Goal: Task Accomplishment & Management: Use online tool/utility

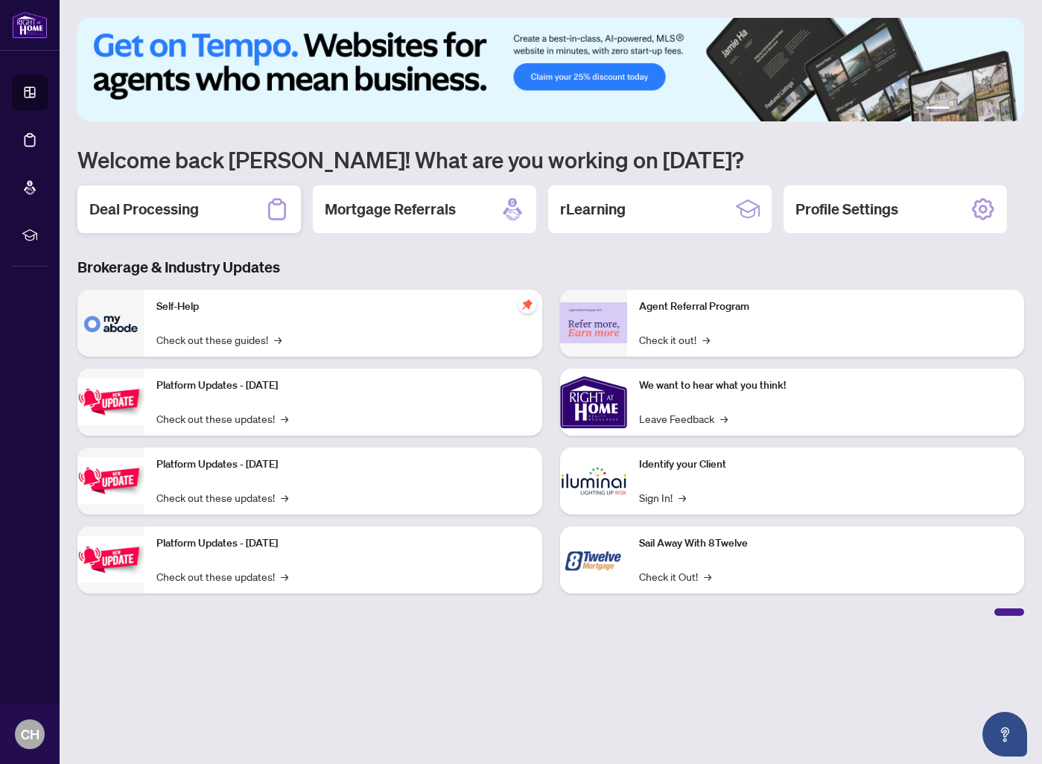
click at [193, 221] on div "Deal Processing" at bounding box center [189, 210] width 224 height 48
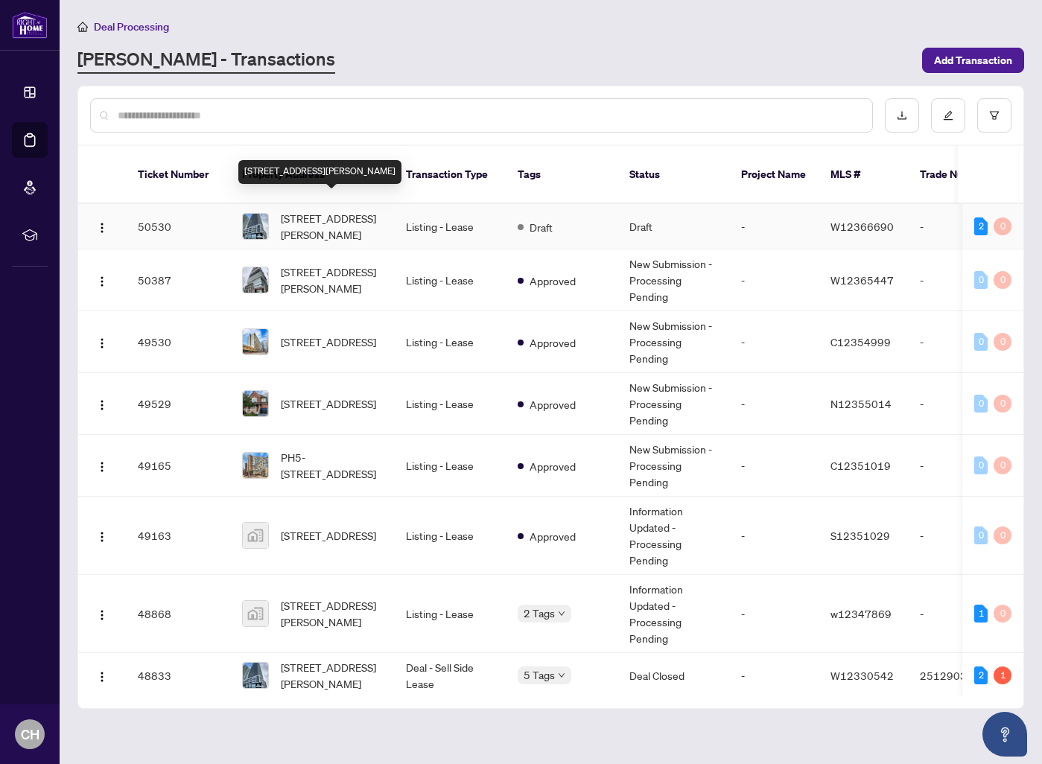
click at [310, 224] on span "[STREET_ADDRESS][PERSON_NAME]" at bounding box center [331, 226] width 101 height 33
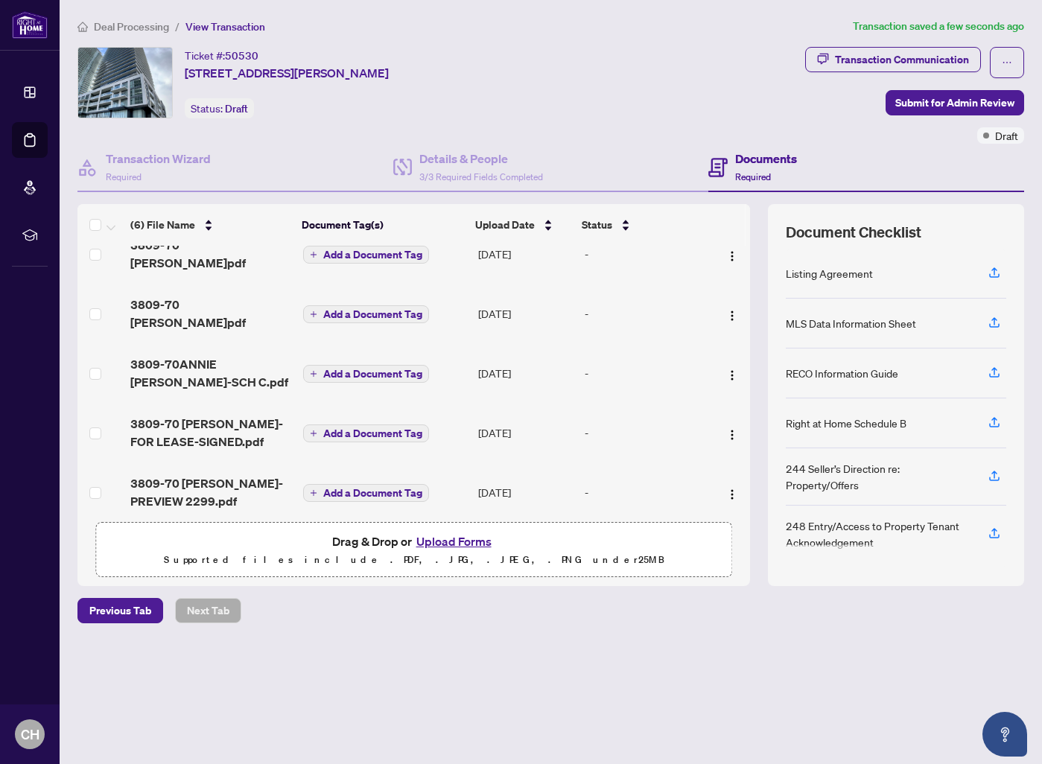
scroll to position [94, 0]
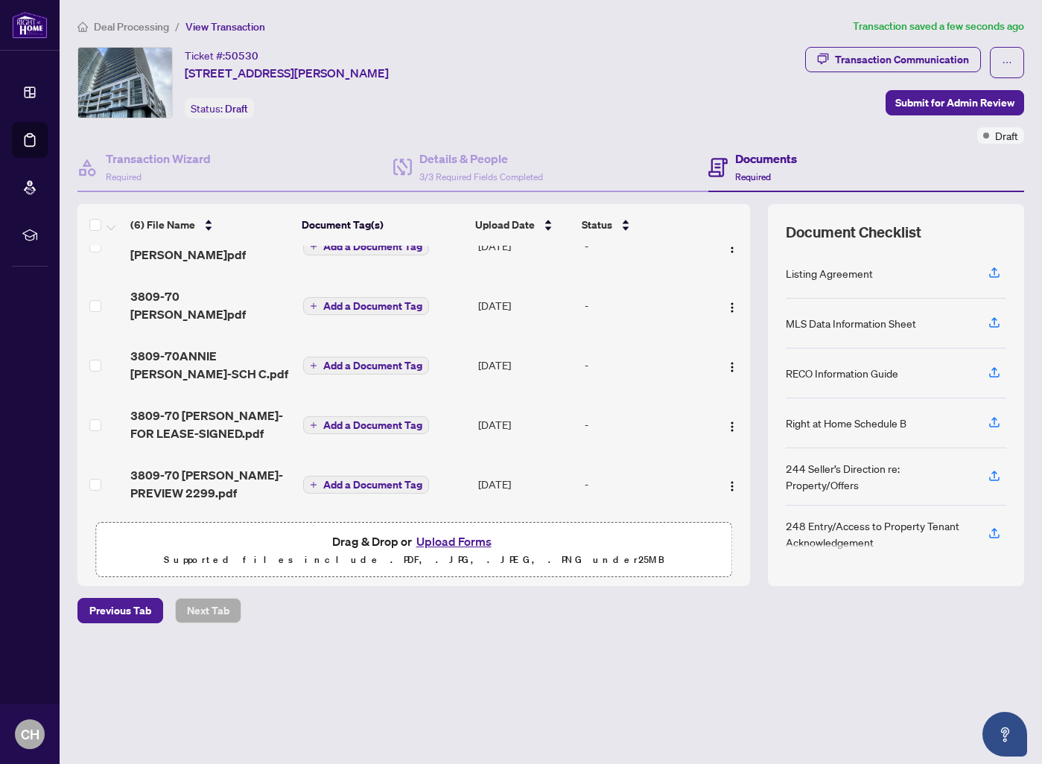
click at [946, 115] on div "Transaction Communication Submit for Admin Review Draft" at bounding box center [914, 95] width 219 height 97
click at [948, 109] on span "Submit for Admin Review" at bounding box center [955, 103] width 119 height 24
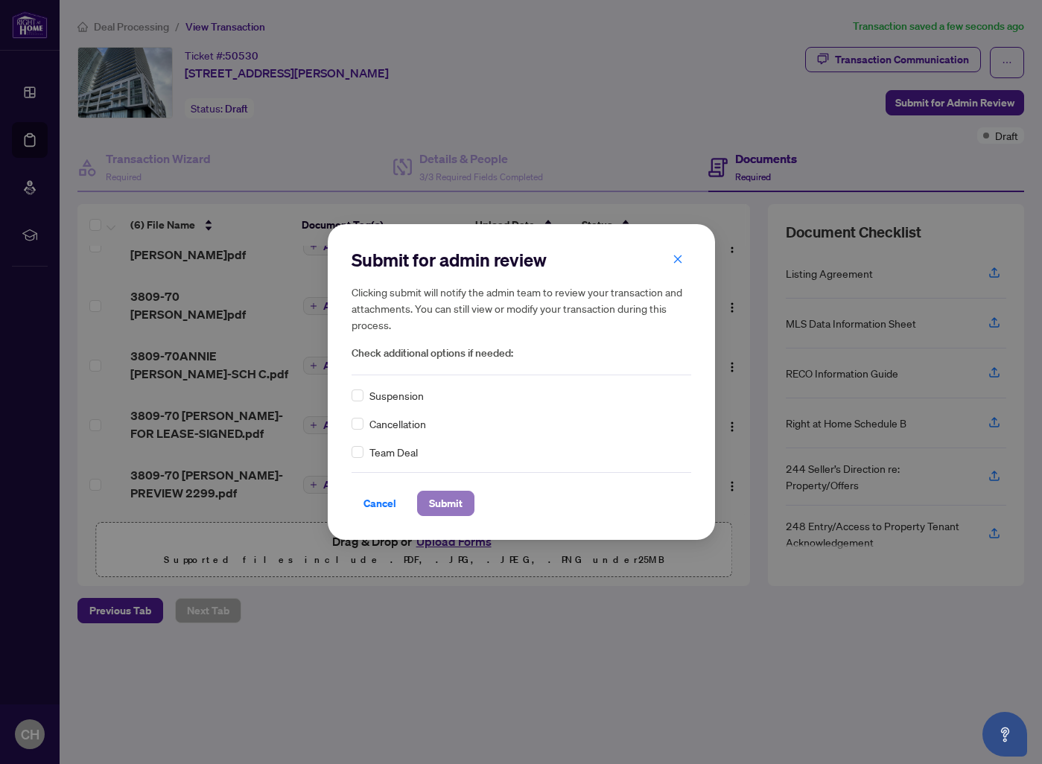
click at [449, 498] on span "Submit" at bounding box center [446, 504] width 34 height 24
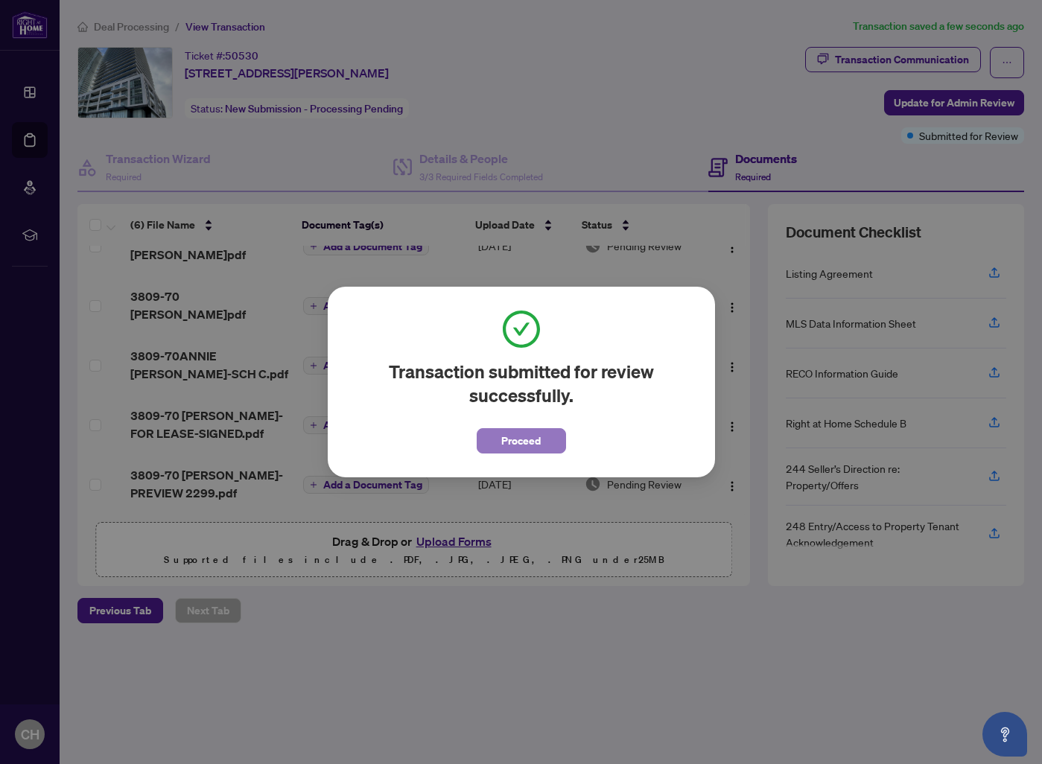
click at [529, 441] on span "Proceed" at bounding box center [520, 441] width 39 height 24
